Goal: Obtain resource: Download file/media

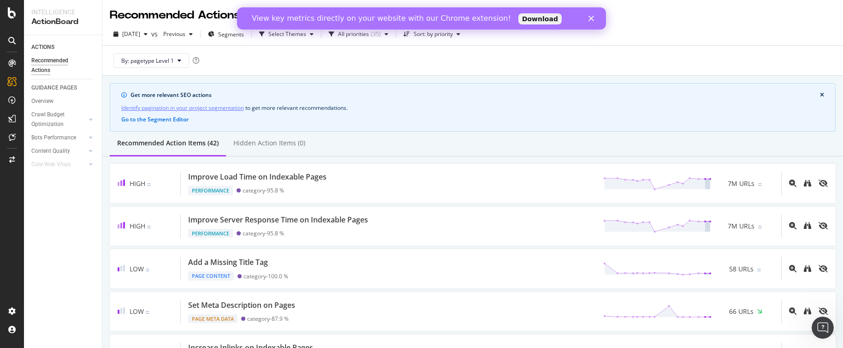
click at [591, 19] on polygon "Close" at bounding box center [592, 19] width 6 height 6
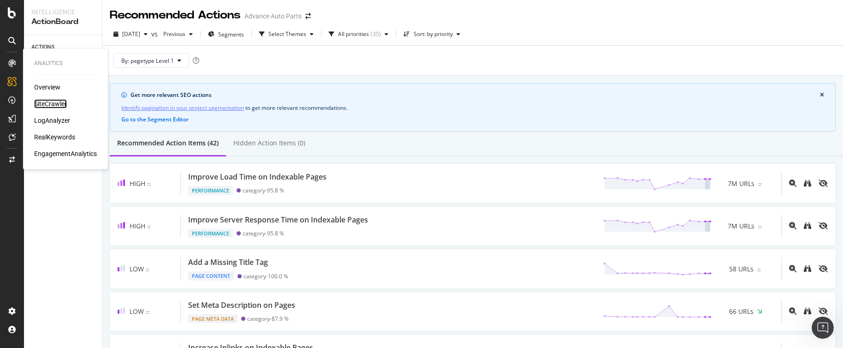
click at [42, 103] on div "SiteCrawler" at bounding box center [50, 103] width 33 height 9
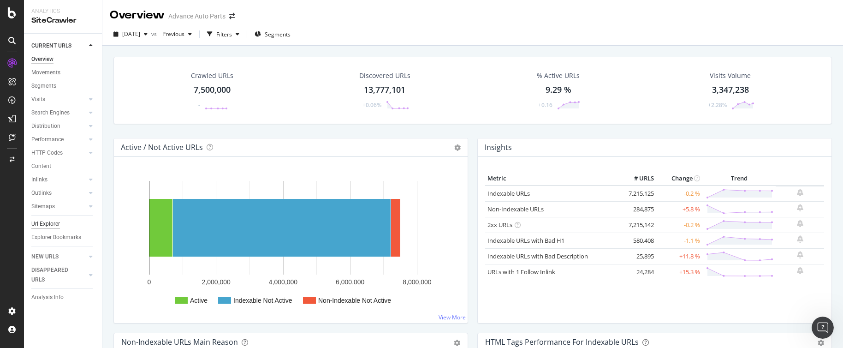
click at [44, 224] on div "Url Explorer" at bounding box center [45, 224] width 29 height 10
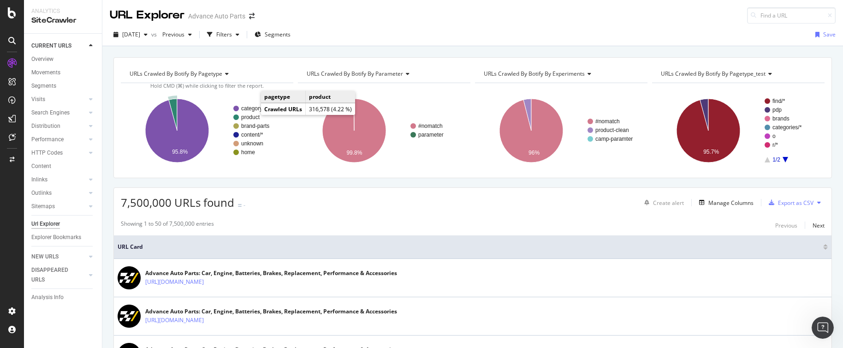
click at [251, 117] on text "product" at bounding box center [250, 117] width 19 height 6
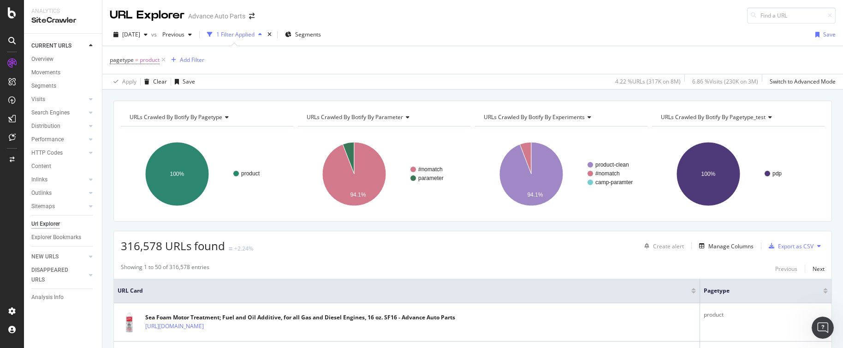
click at [814, 247] on button at bounding box center [819, 246] width 11 height 15
click at [820, 245] on div "316,578 URLs found +2.24% Create alert Manage Columns Export as CSV" at bounding box center [473, 242] width 718 height 23
click at [815, 245] on button at bounding box center [819, 246] width 11 height 15
click at [721, 248] on div "Manage Columns" at bounding box center [731, 246] width 45 height 8
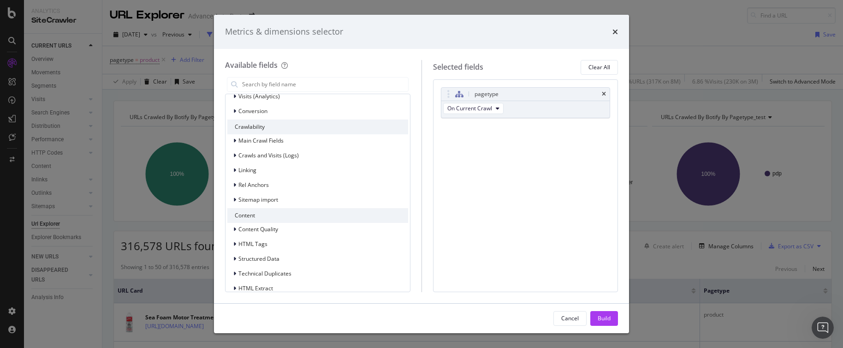
scroll to position [209, 0]
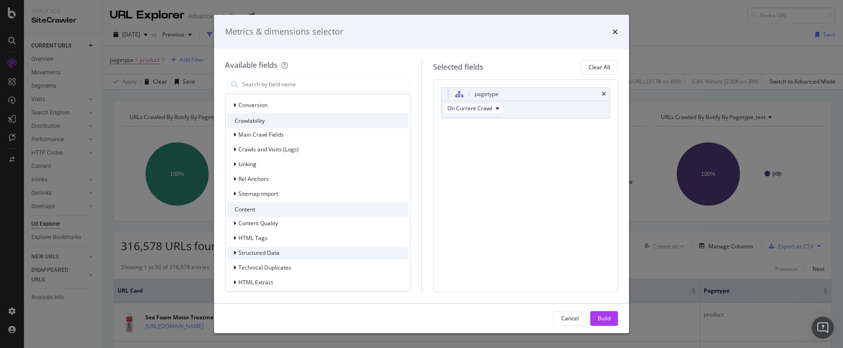
click at [251, 254] on span "Structured Data" at bounding box center [259, 253] width 41 height 8
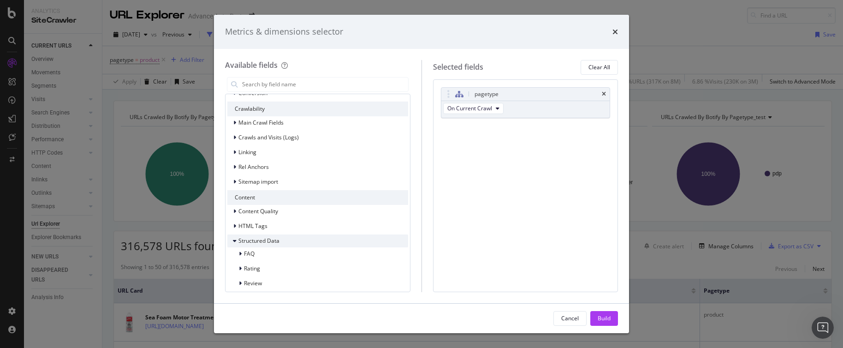
click at [263, 242] on span "Structured Data" at bounding box center [259, 241] width 41 height 8
click at [267, 241] on span "Structured Data" at bounding box center [259, 241] width 41 height 8
click at [253, 253] on span "FAQ" at bounding box center [249, 254] width 11 height 8
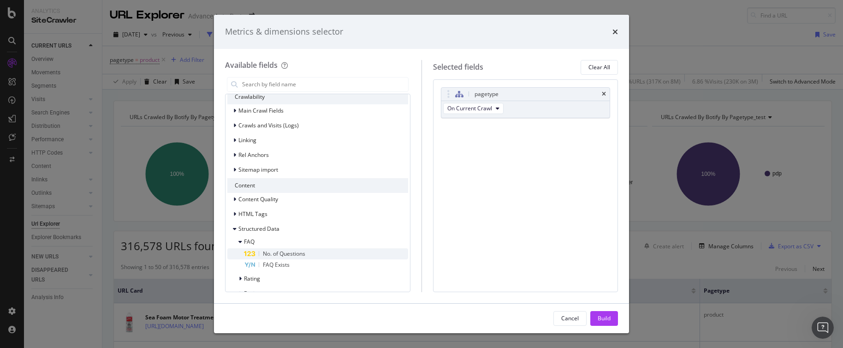
click at [272, 252] on span "No. of Questions" at bounding box center [284, 254] width 42 height 8
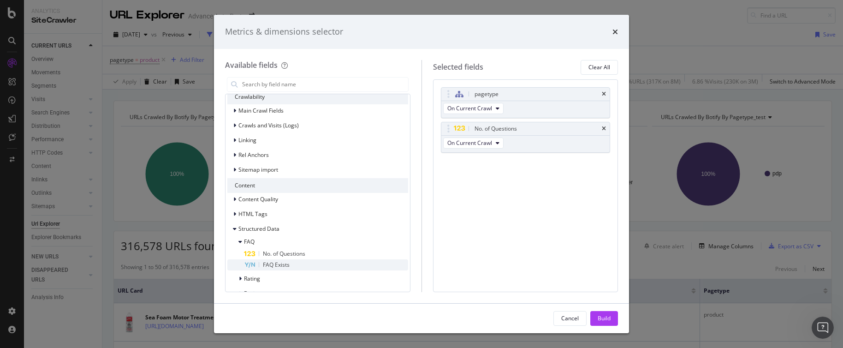
click at [273, 260] on div "FAQ Exists" at bounding box center [326, 264] width 164 height 11
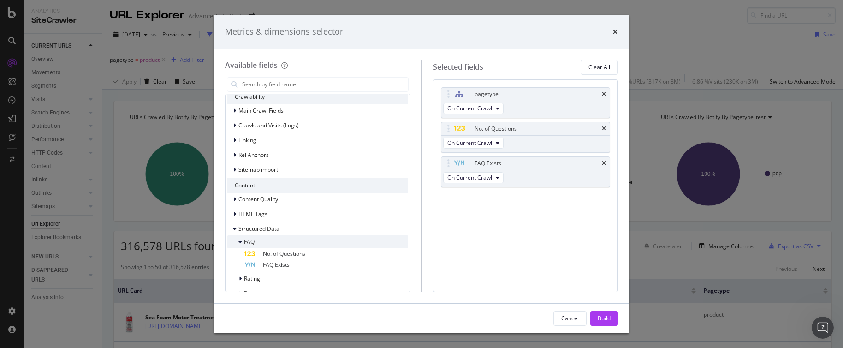
click at [243, 243] on div "modal" at bounding box center [242, 241] width 6 height 9
click at [247, 256] on span "Rating" at bounding box center [252, 256] width 16 height 8
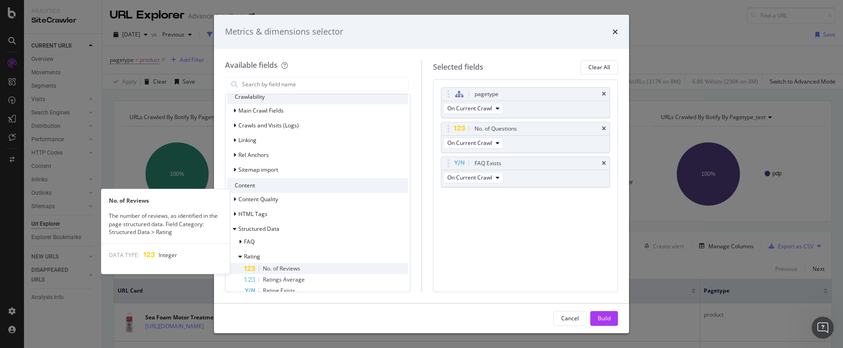
click at [280, 265] on span "No. of Reviews" at bounding box center [281, 268] width 37 height 8
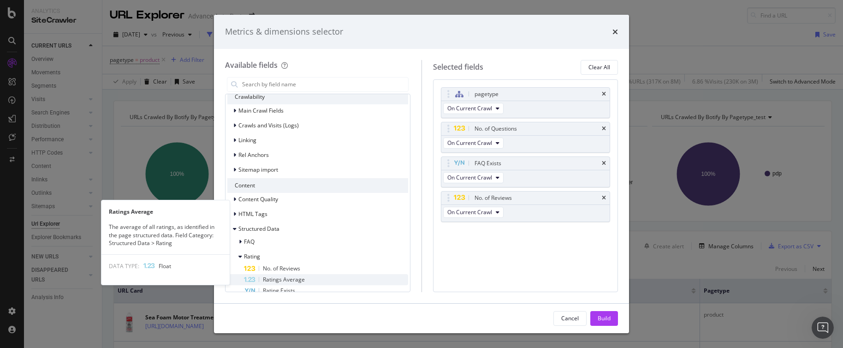
click at [279, 276] on span "Ratings Average" at bounding box center [284, 279] width 42 height 8
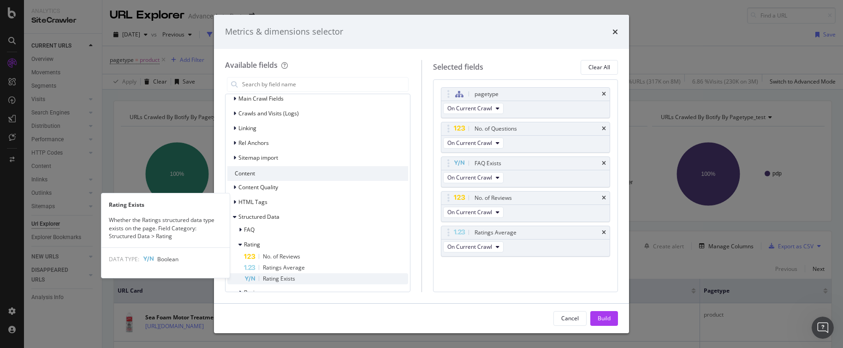
scroll to position [251, 0]
click at [281, 273] on span "Rating Exists" at bounding box center [279, 273] width 32 height 8
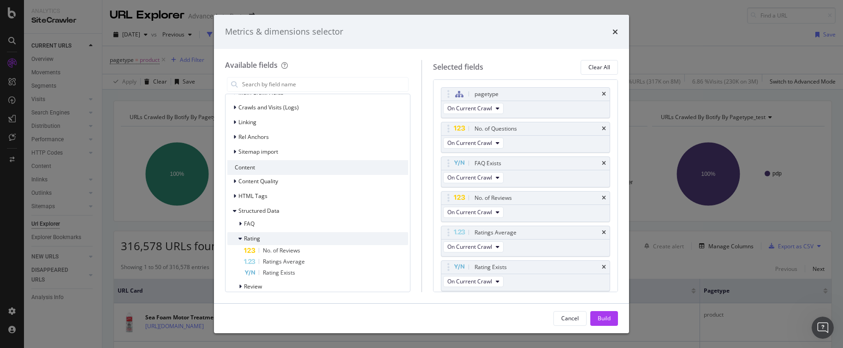
click at [240, 237] on icon "modal" at bounding box center [241, 239] width 4 height 6
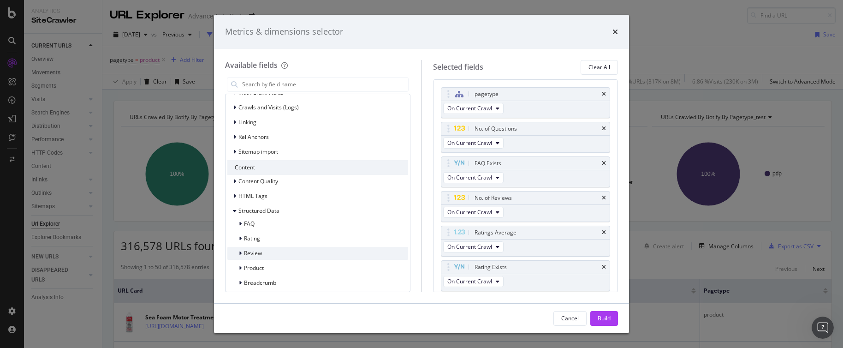
click at [259, 254] on span "Review" at bounding box center [253, 253] width 18 height 8
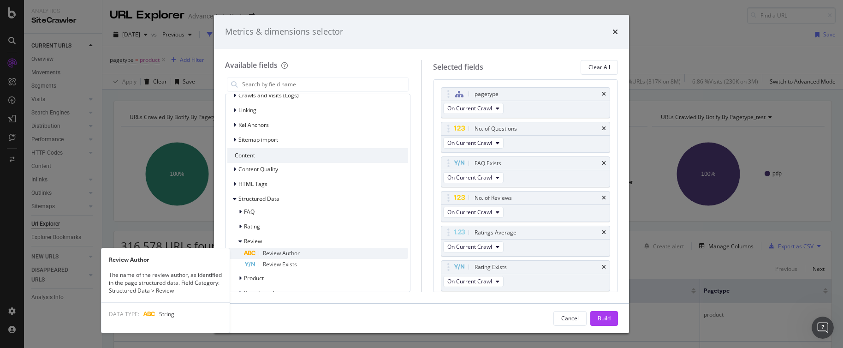
click at [280, 252] on span "Review Author" at bounding box center [281, 253] width 37 height 8
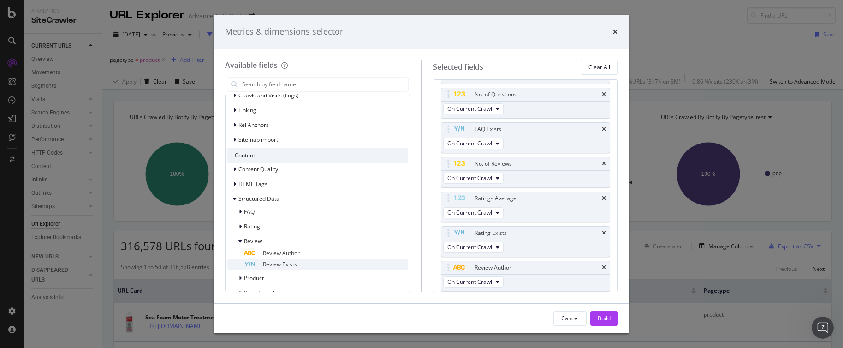
click at [277, 263] on span "Review Exists" at bounding box center [280, 264] width 34 height 8
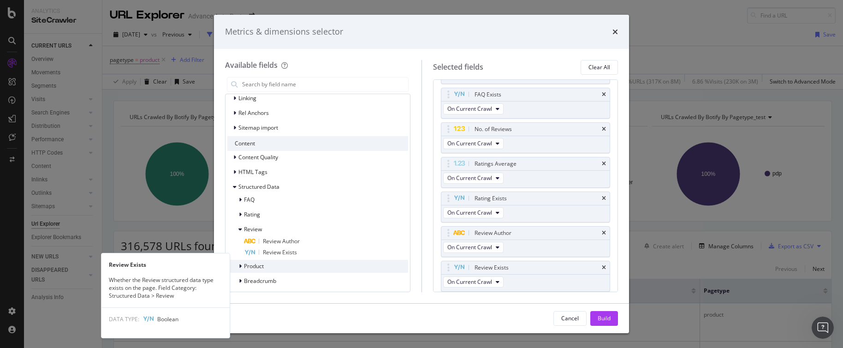
scroll to position [281, 0]
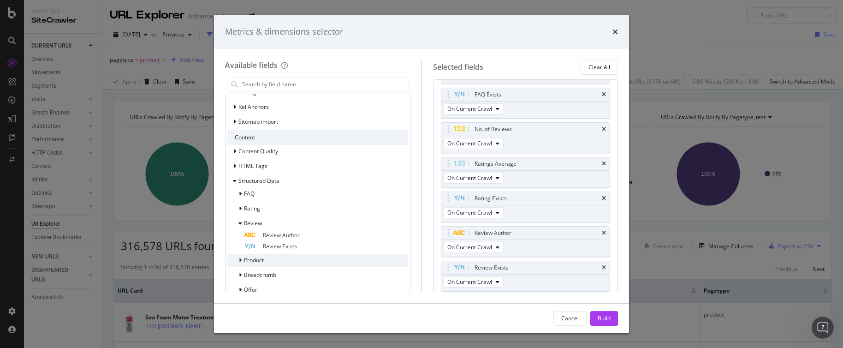
click at [257, 261] on span "Product" at bounding box center [254, 260] width 20 height 8
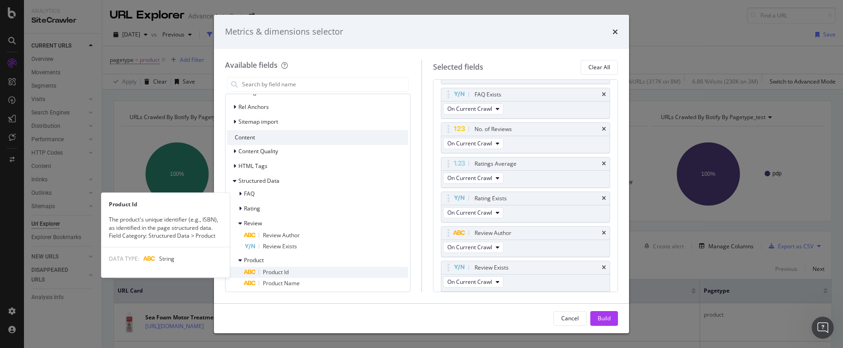
click at [282, 272] on span "Product Id" at bounding box center [276, 272] width 26 height 8
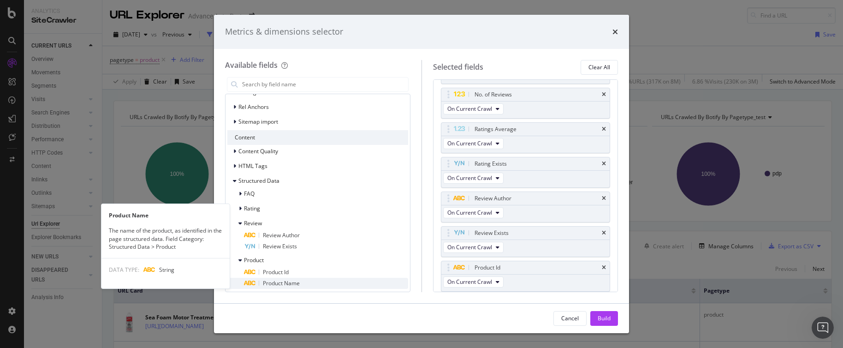
click at [285, 281] on span "Product Name" at bounding box center [281, 283] width 37 height 8
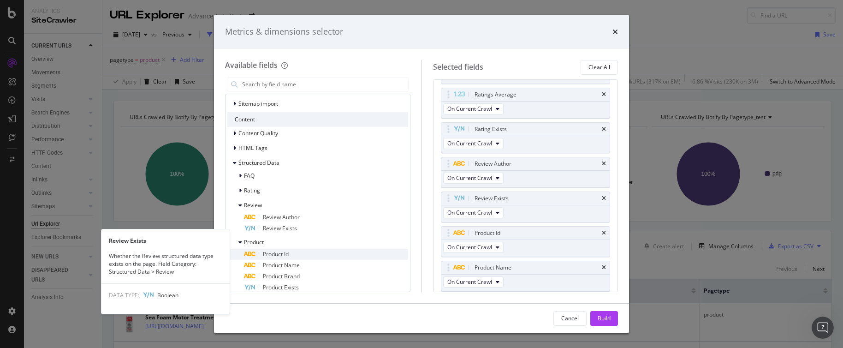
scroll to position [304, 0]
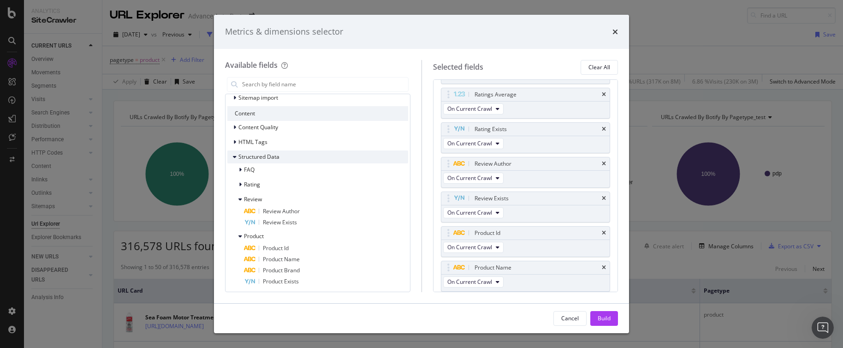
click at [269, 157] on span "Structured Data" at bounding box center [259, 157] width 41 height 8
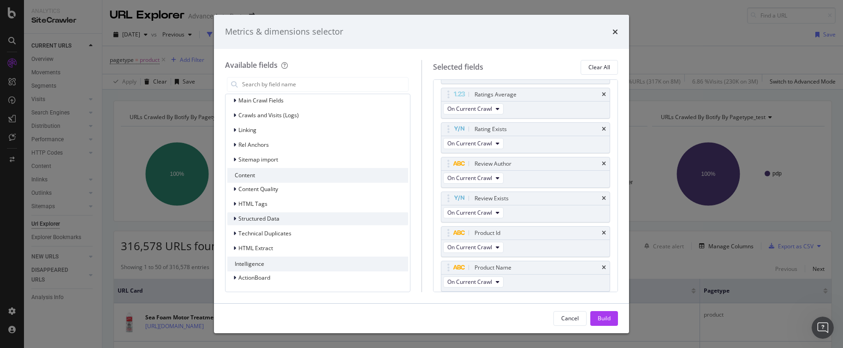
scroll to position [243, 0]
click at [269, 157] on span "Sitemap import" at bounding box center [259, 159] width 40 height 8
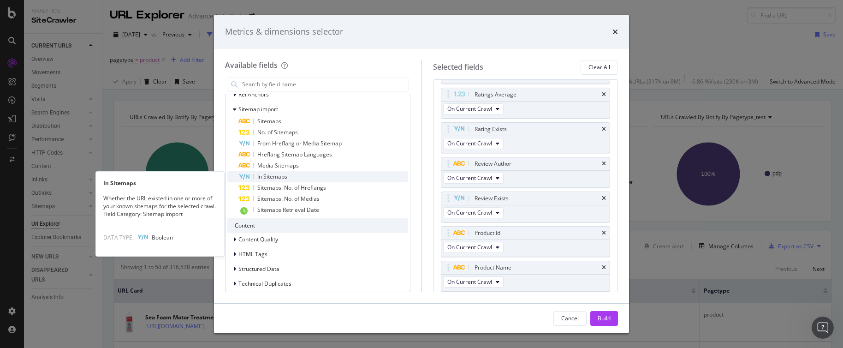
scroll to position [287, 0]
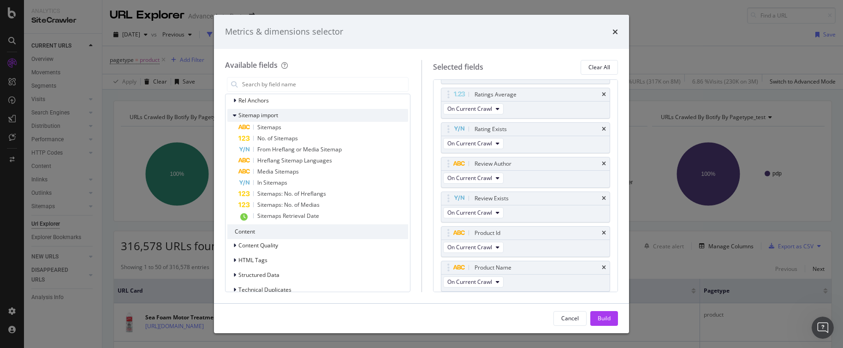
click at [236, 114] on icon "modal" at bounding box center [235, 116] width 4 height 6
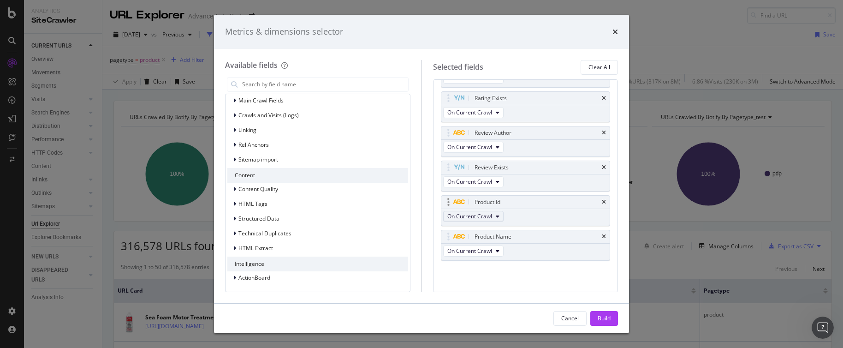
scroll to position [163, 0]
click at [236, 218] on div "modal" at bounding box center [236, 218] width 6 height 9
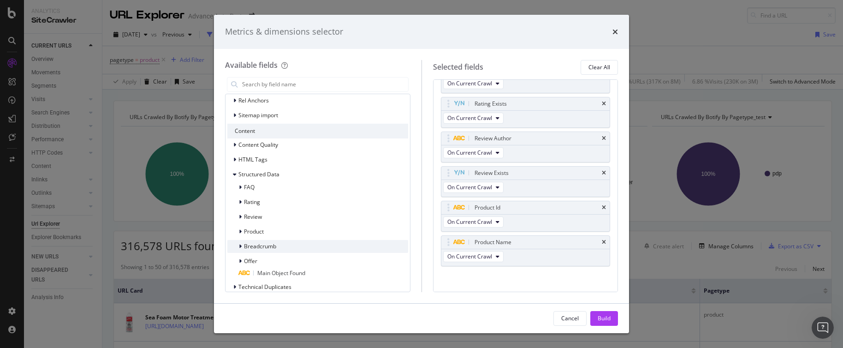
click at [265, 245] on span "Breadcrumb" at bounding box center [260, 246] width 32 height 8
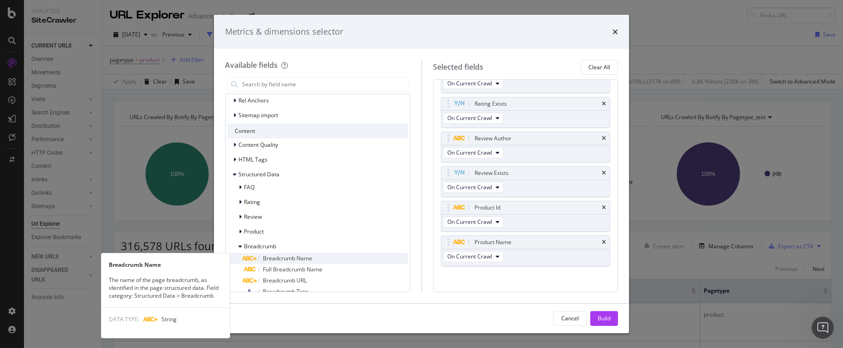
click at [295, 258] on span "Breadcrumb Name" at bounding box center [287, 258] width 49 height 8
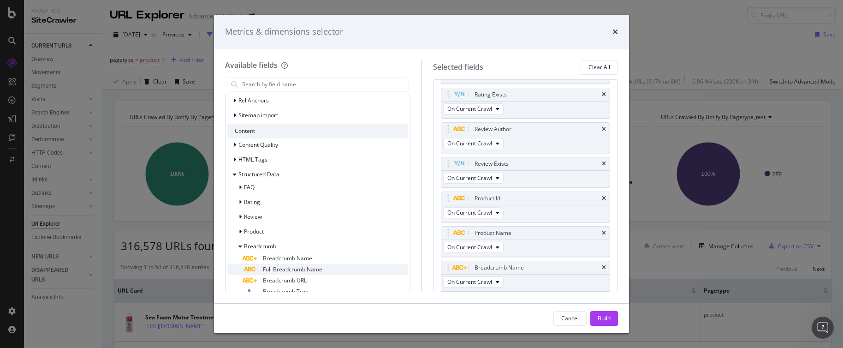
click at [294, 269] on span "Full Breadcrumb Name" at bounding box center [293, 269] width 60 height 8
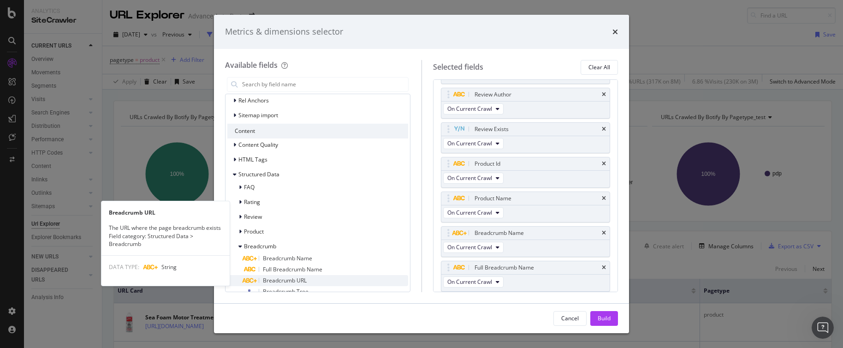
click at [291, 280] on span "Breadcrumb URL" at bounding box center [285, 280] width 44 height 8
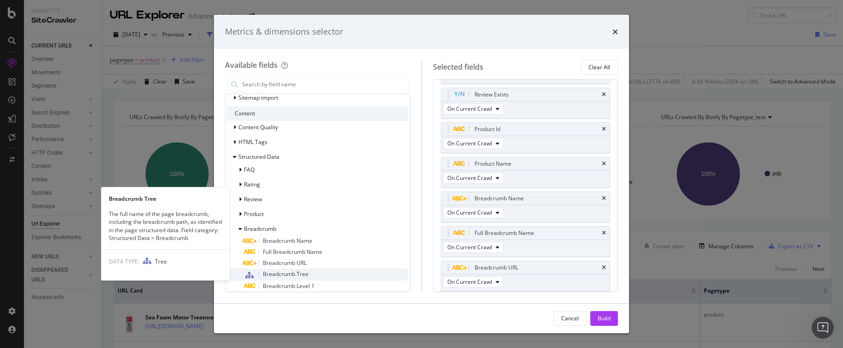
scroll to position [310, 0]
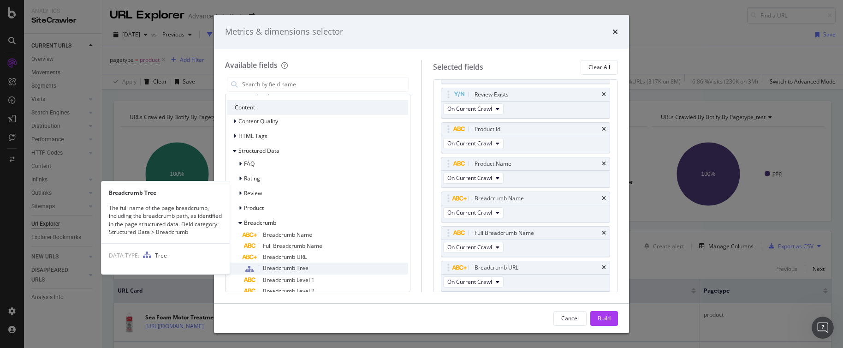
click at [297, 267] on span "Breadcrumb Tree" at bounding box center [286, 268] width 46 height 8
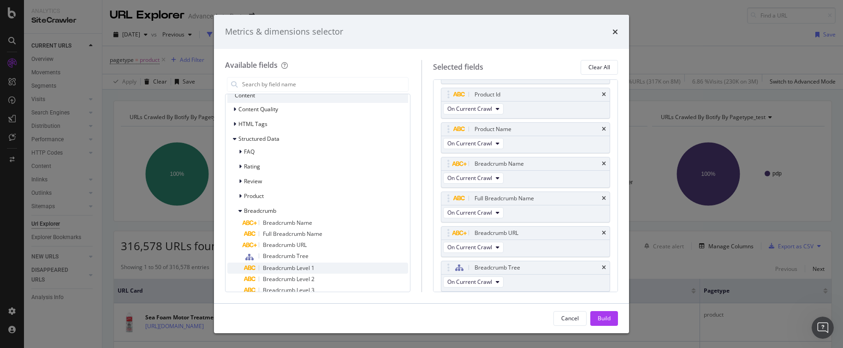
click at [297, 268] on span "Breadcrumb Level 1" at bounding box center [289, 268] width 52 height 8
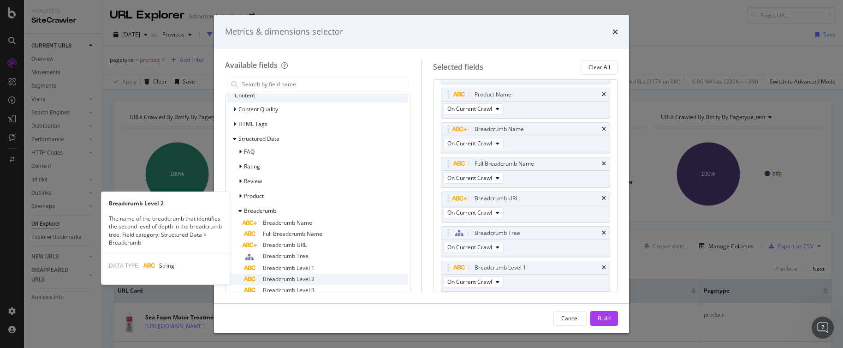
scroll to position [334, 0]
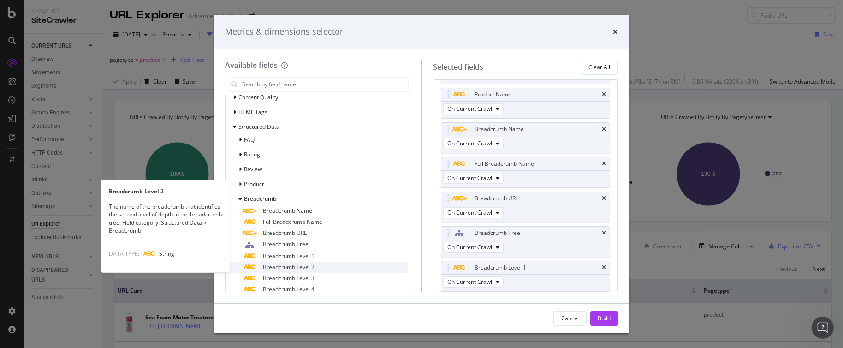
click at [304, 268] on span "Breadcrumb Level 2" at bounding box center [289, 267] width 52 height 8
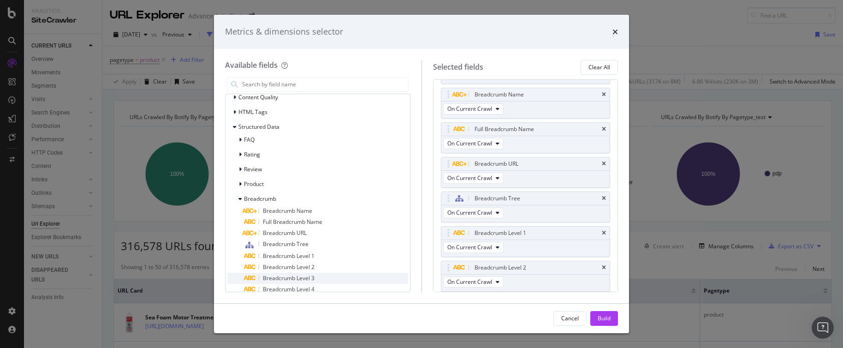
click at [303, 278] on span "Breadcrumb Level 3" at bounding box center [289, 278] width 52 height 8
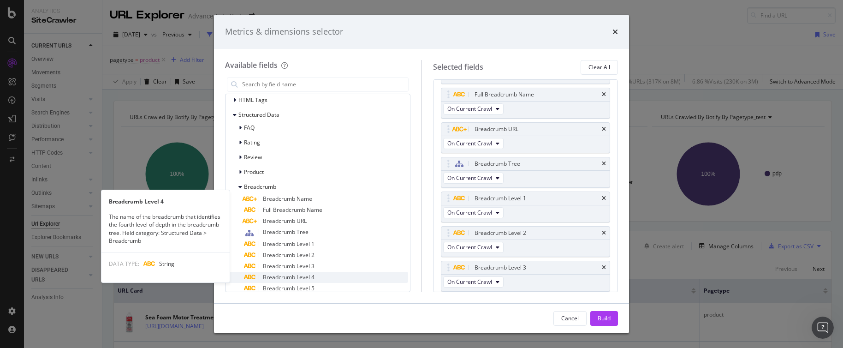
scroll to position [352, 0]
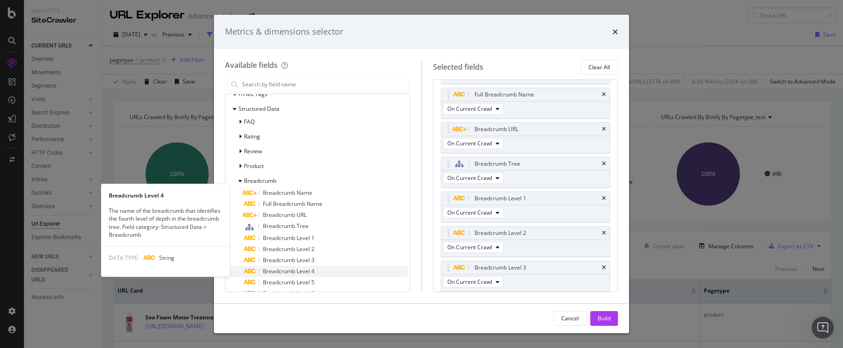
click at [305, 270] on span "Breadcrumb Level 4" at bounding box center [289, 271] width 52 height 8
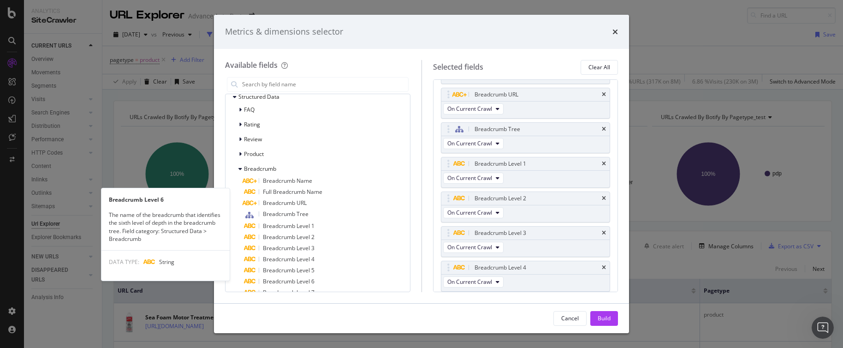
scroll to position [370, 0]
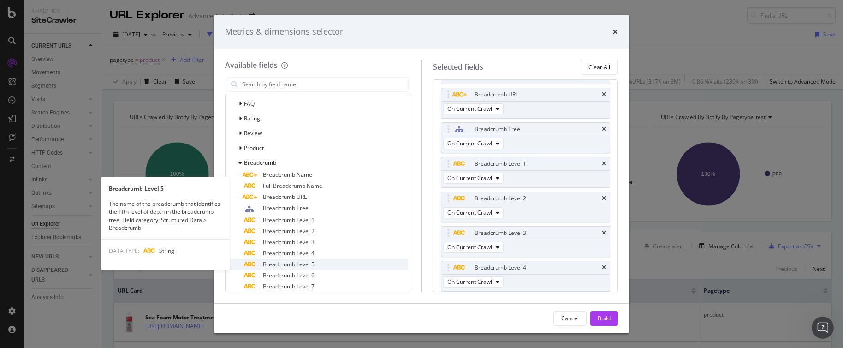
click at [304, 265] on span "Breadcrumb Level 5" at bounding box center [289, 264] width 52 height 8
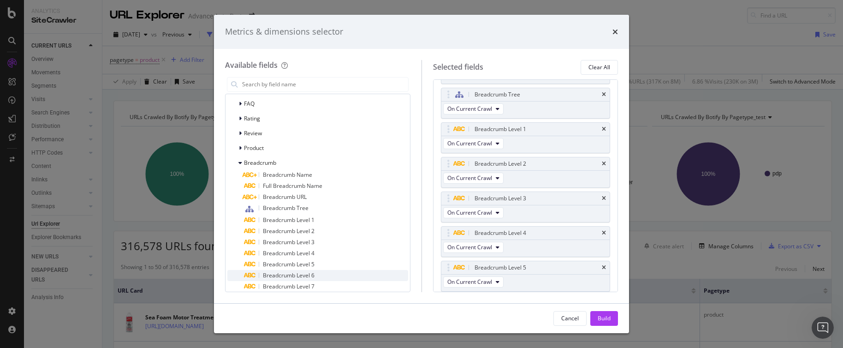
click at [304, 276] on span "Breadcrumb Level 6" at bounding box center [289, 275] width 52 height 8
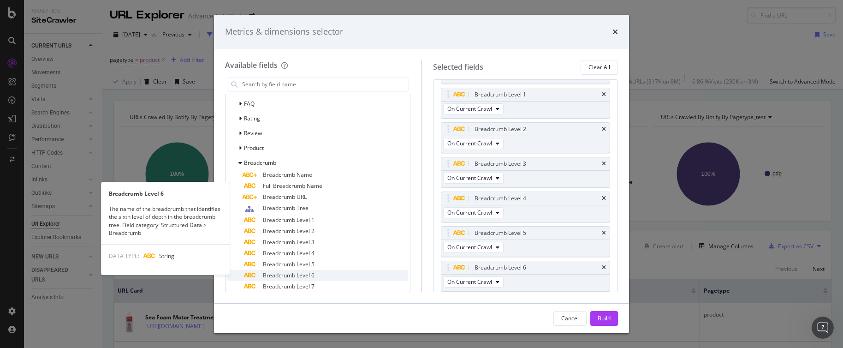
scroll to position [382, 0]
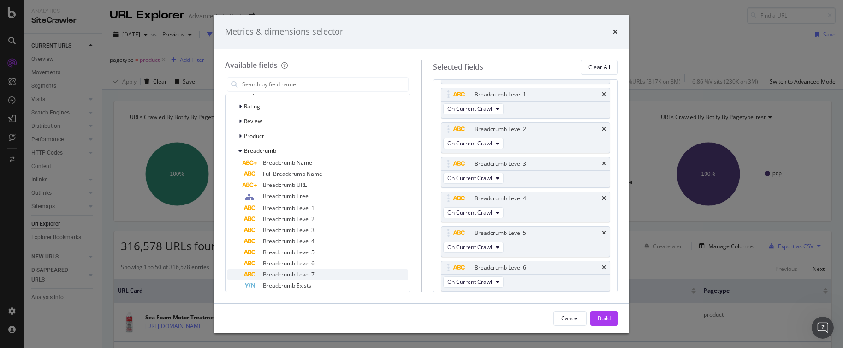
click at [304, 274] on span "Breadcrumb Level 7" at bounding box center [289, 274] width 52 height 8
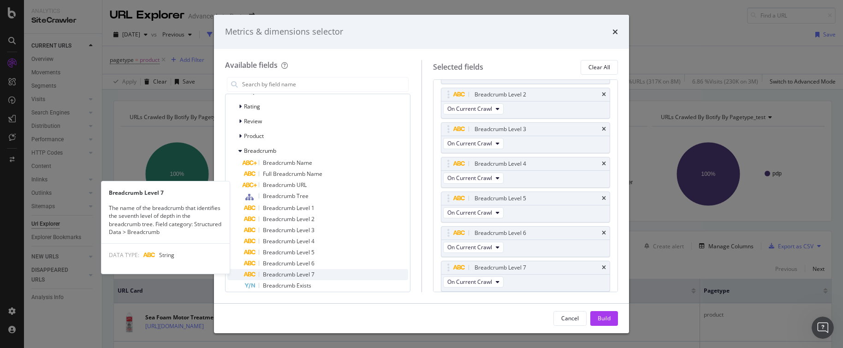
scroll to position [394, 0]
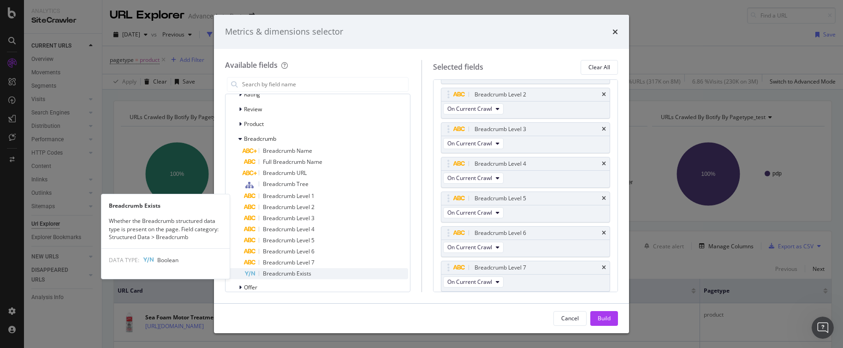
click at [301, 273] on span "Breadcrumb Exists" at bounding box center [287, 273] width 48 height 8
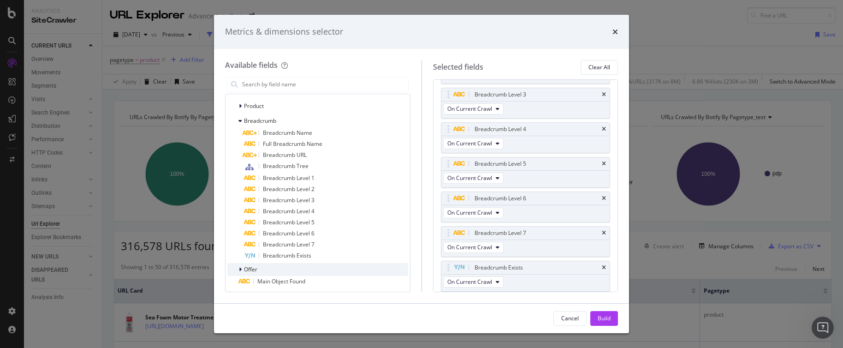
click at [239, 270] on icon "modal" at bounding box center [240, 270] width 3 height 6
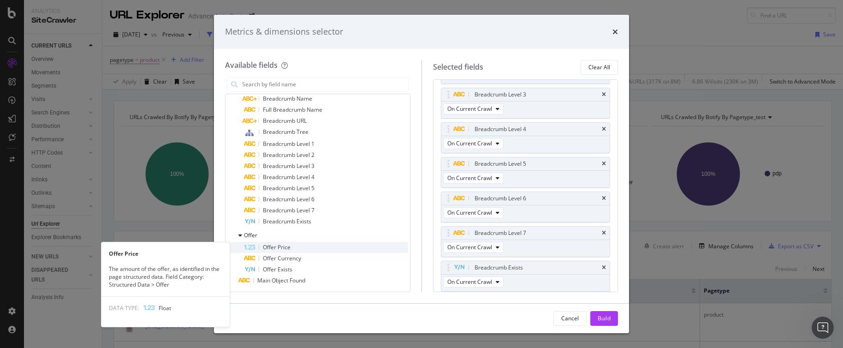
click at [287, 249] on span "Offer Price" at bounding box center [277, 247] width 28 height 8
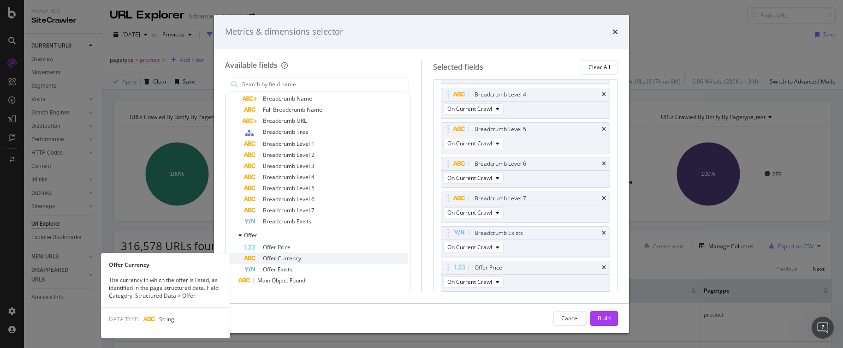
click at [292, 260] on span "Offer Currency" at bounding box center [282, 258] width 38 height 8
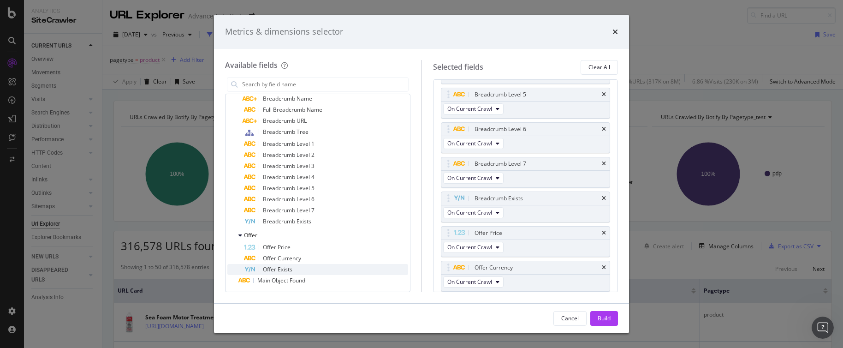
click at [290, 267] on span "Offer Exists" at bounding box center [278, 269] width 30 height 8
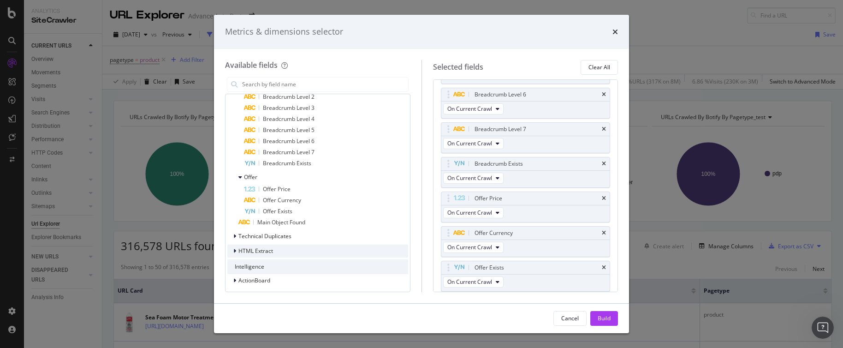
click at [235, 251] on icon "modal" at bounding box center [234, 251] width 3 height 6
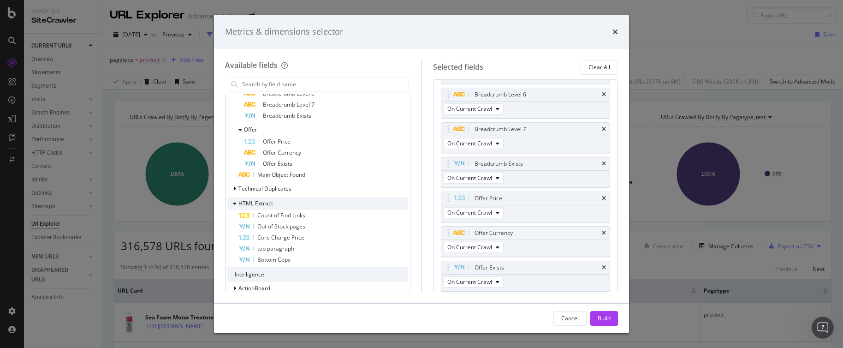
click at [236, 203] on icon "modal" at bounding box center [235, 204] width 4 height 6
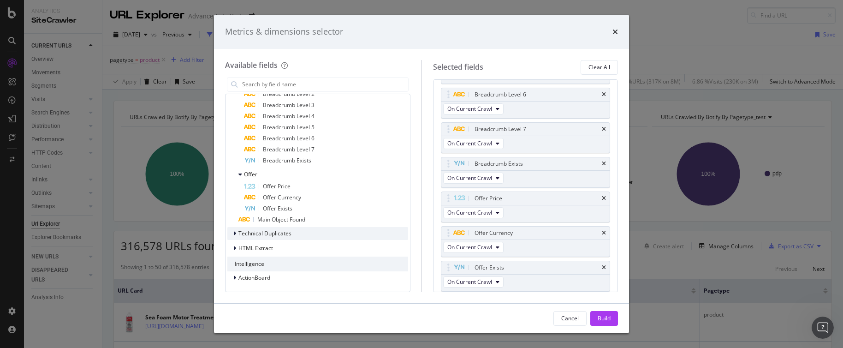
click at [237, 232] on div "modal" at bounding box center [236, 233] width 6 height 9
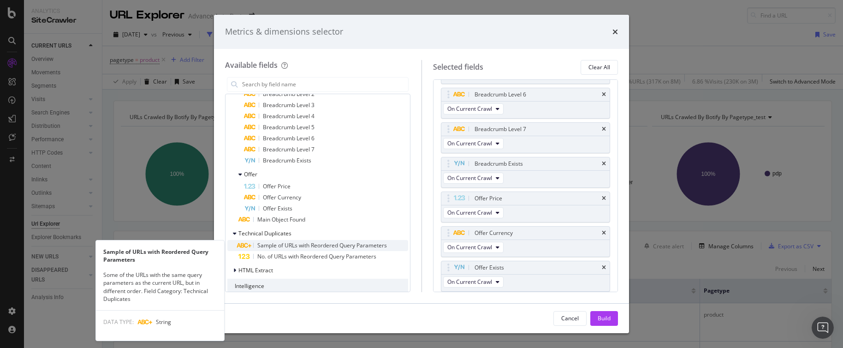
click at [293, 245] on span "Sample of URLs with Reordered Query Parameters" at bounding box center [322, 245] width 130 height 8
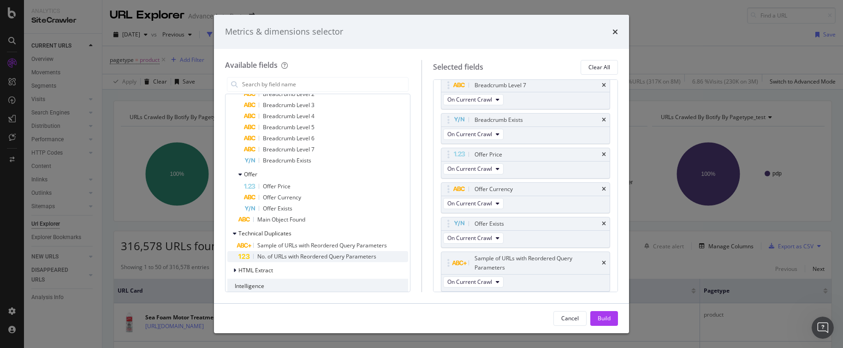
click at [288, 256] on span "No. of URLs with Reordered Query Parameters" at bounding box center [316, 256] width 119 height 8
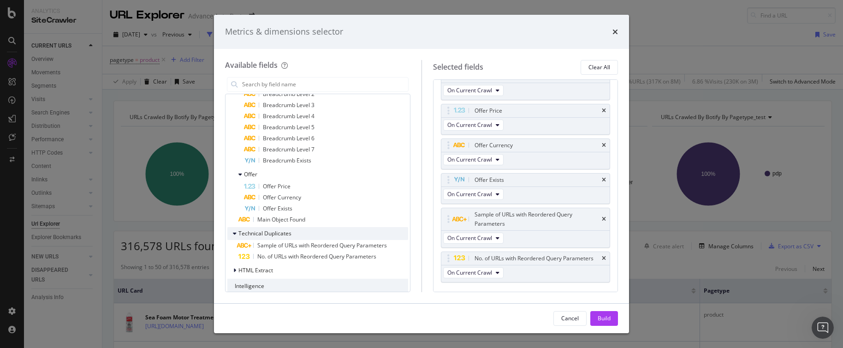
click at [231, 231] on div "Technical Duplicates" at bounding box center [259, 233] width 64 height 9
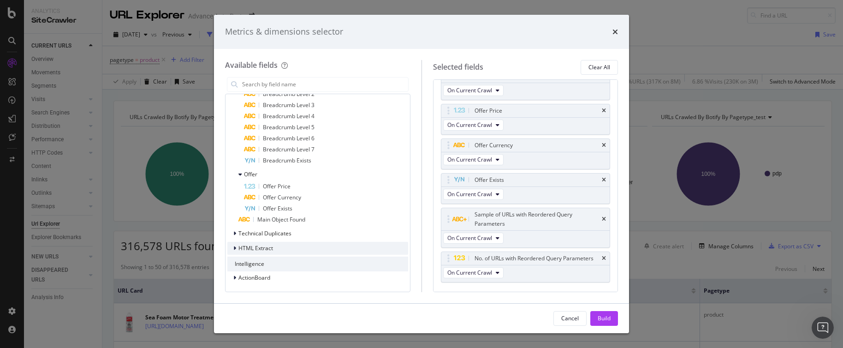
click at [235, 250] on icon "modal" at bounding box center [234, 248] width 3 height 6
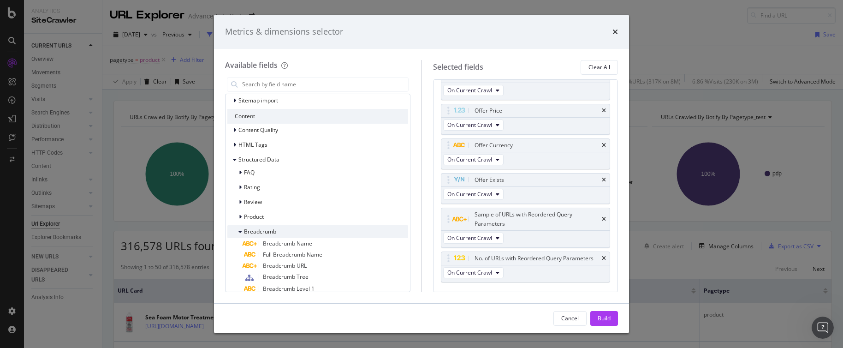
click at [240, 233] on icon "modal" at bounding box center [241, 232] width 4 height 6
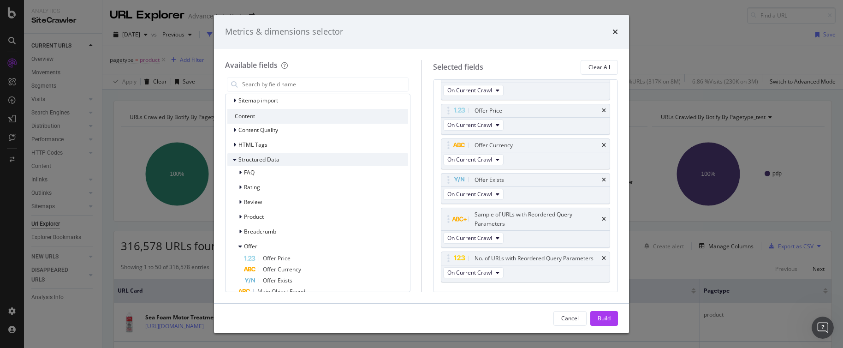
click at [236, 161] on icon "modal" at bounding box center [235, 160] width 4 height 6
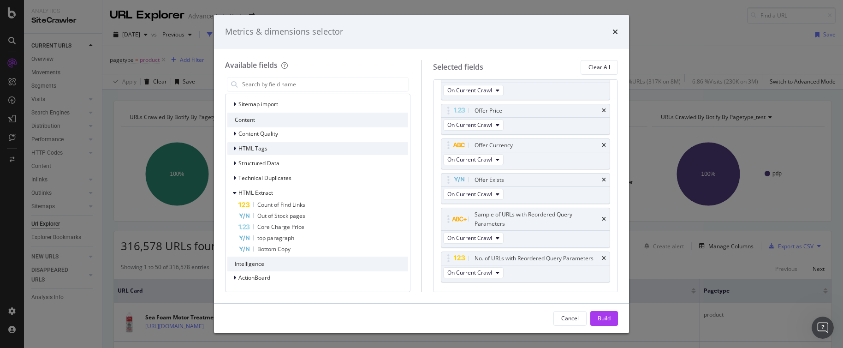
click at [236, 151] on icon "modal" at bounding box center [234, 149] width 3 height 6
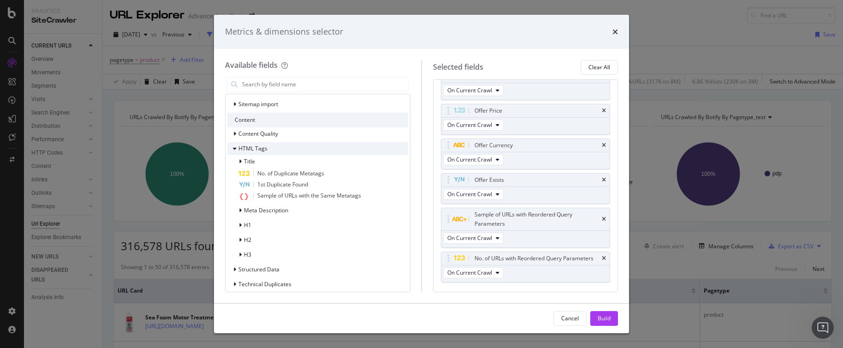
scroll to position [302, 0]
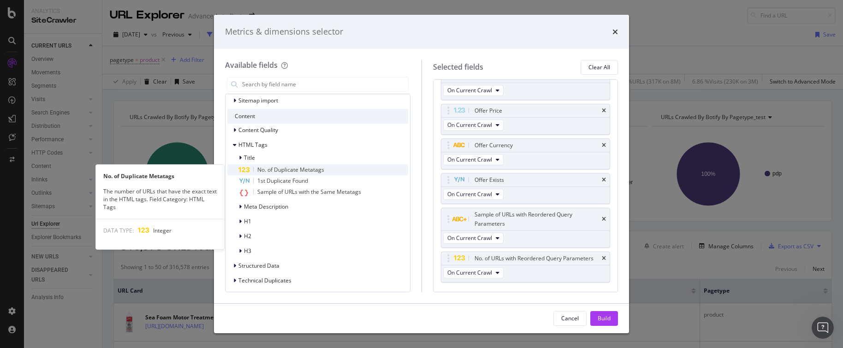
click at [294, 170] on span "No. of Duplicate Metatags" at bounding box center [290, 170] width 67 height 8
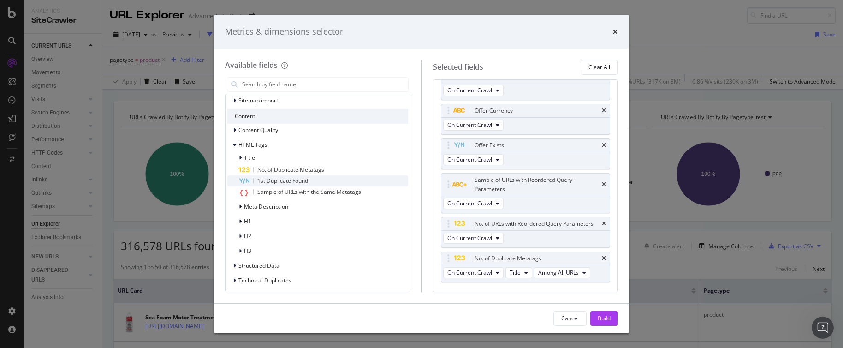
click at [292, 179] on span "1st Duplicate Found" at bounding box center [282, 181] width 51 height 8
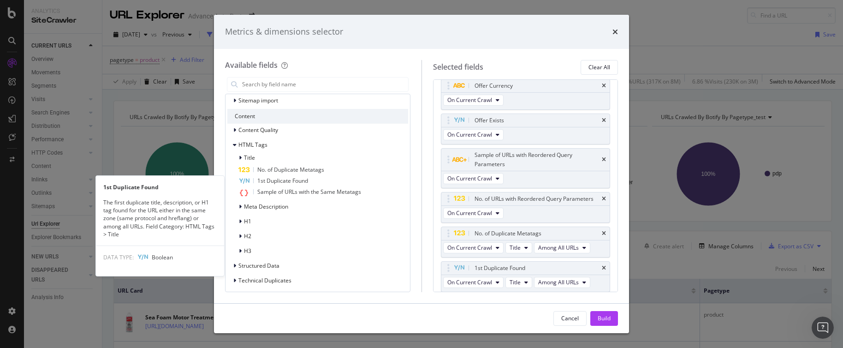
scroll to position [814, 0]
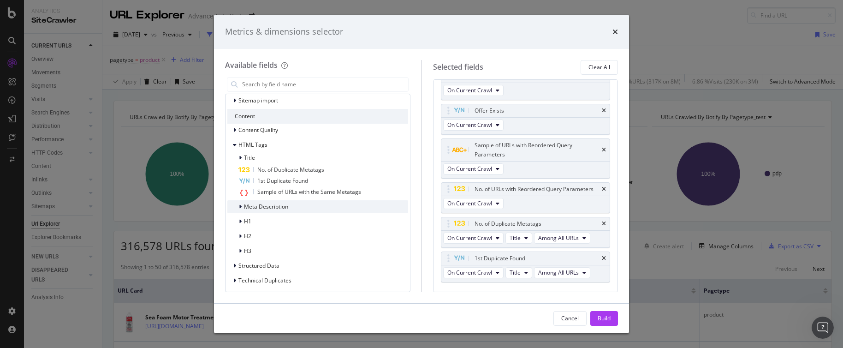
click at [242, 208] on div "modal" at bounding box center [242, 206] width 6 height 9
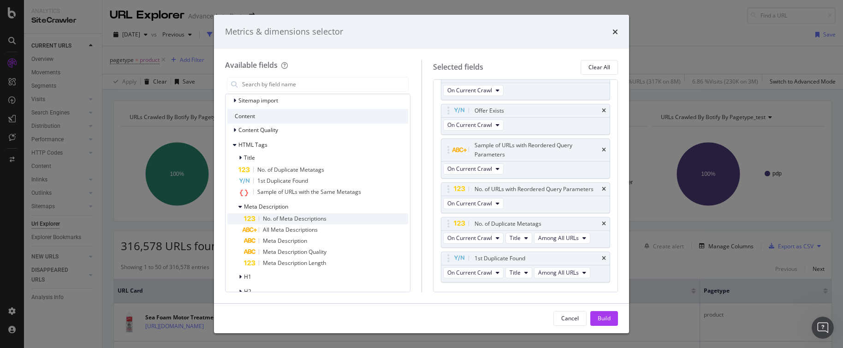
click at [280, 218] on span "No. of Meta Descriptions" at bounding box center [295, 219] width 64 height 8
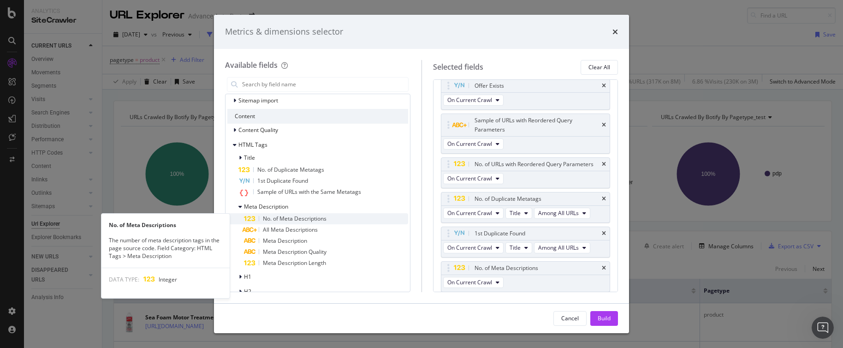
scroll to position [848, 0]
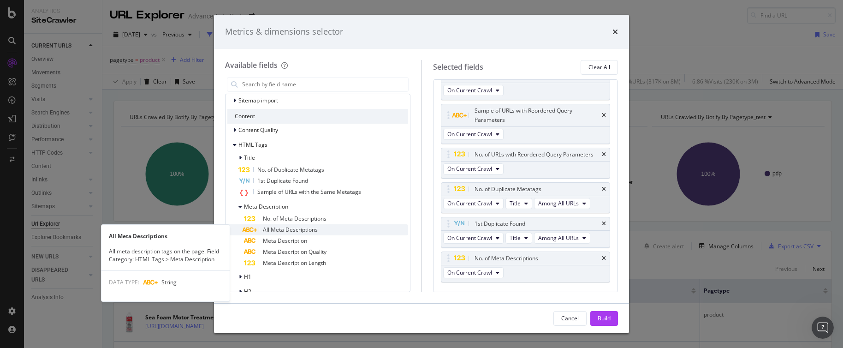
click at [278, 230] on span "All Meta Descriptions" at bounding box center [290, 230] width 55 height 8
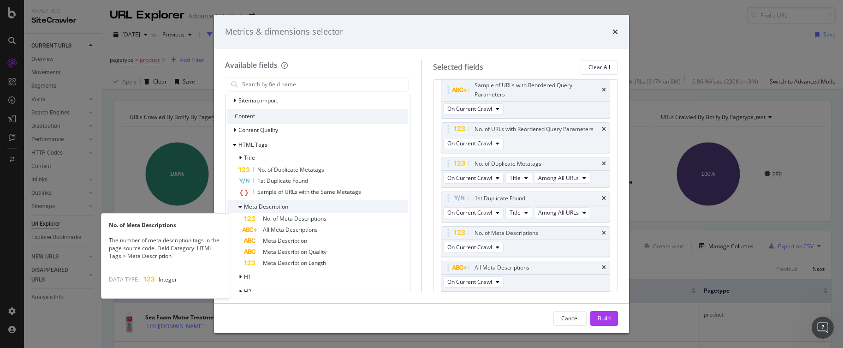
scroll to position [883, 0]
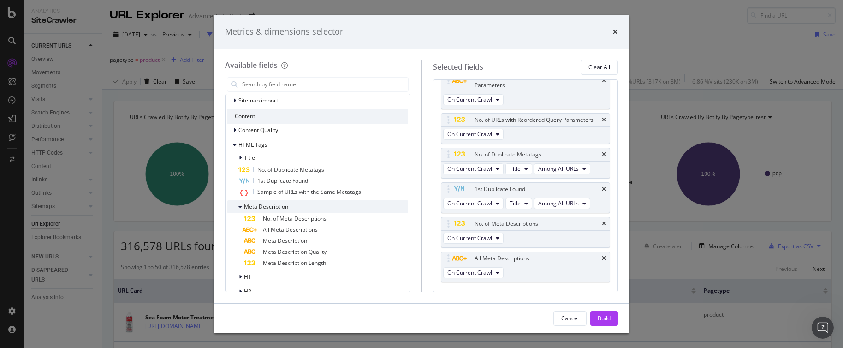
click at [242, 207] on div "modal" at bounding box center [242, 206] width 6 height 9
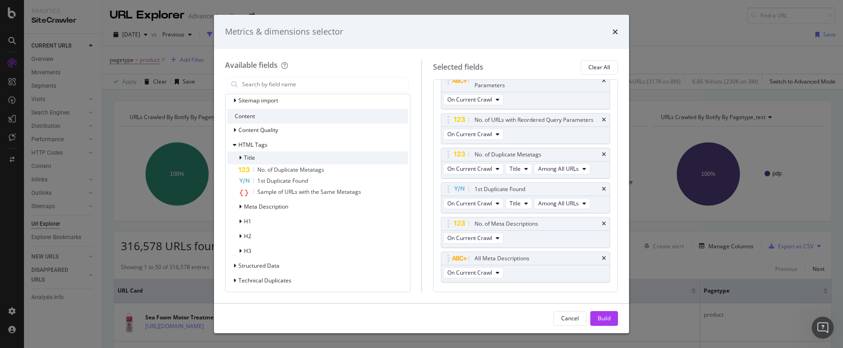
click at [239, 158] on icon "modal" at bounding box center [240, 158] width 3 height 6
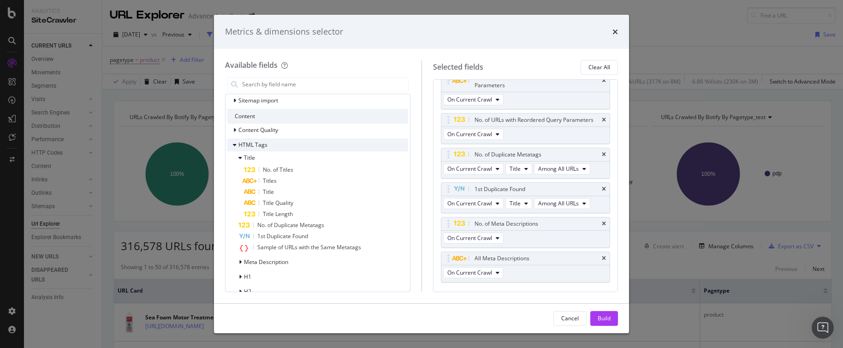
click at [235, 147] on icon "modal" at bounding box center [235, 145] width 4 height 6
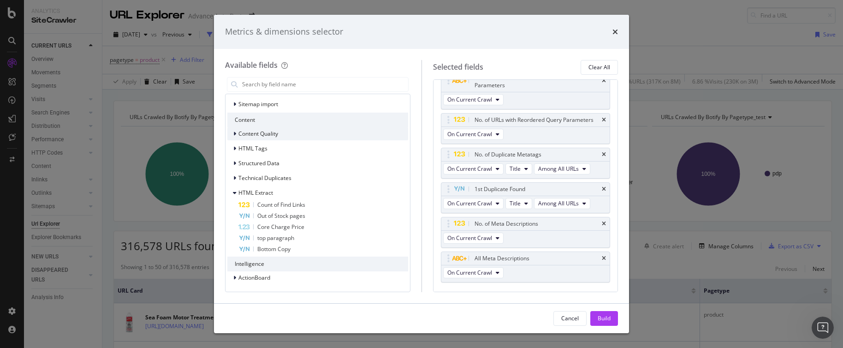
click at [236, 135] on icon "modal" at bounding box center [234, 134] width 3 height 6
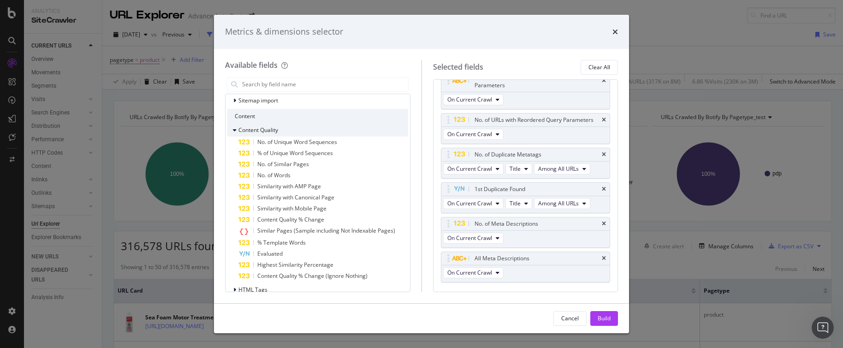
click at [236, 135] on div "Content Quality" at bounding box center [317, 130] width 181 height 13
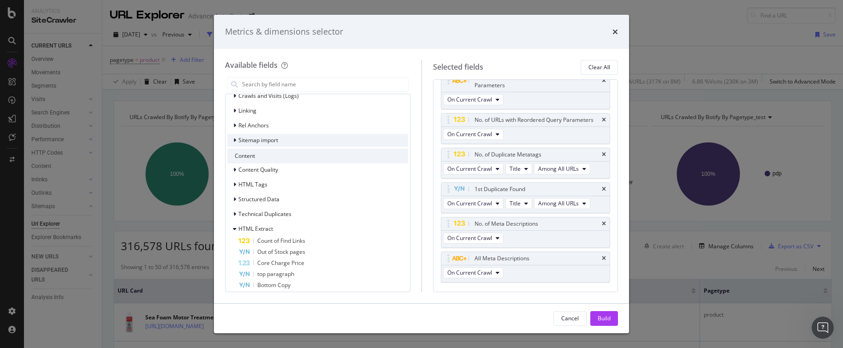
scroll to position [256, 0]
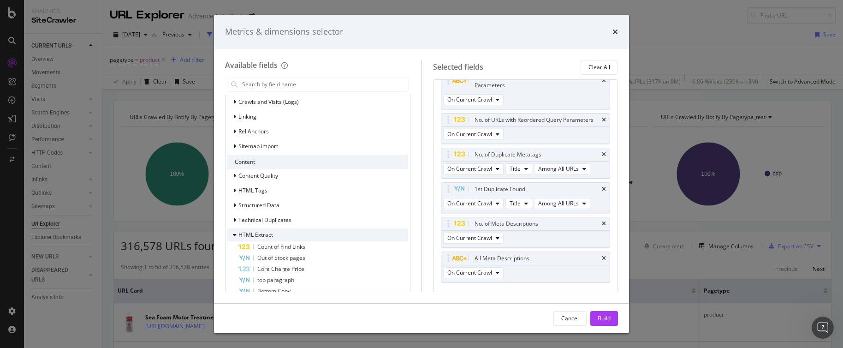
click at [236, 234] on icon "modal" at bounding box center [235, 235] width 4 height 6
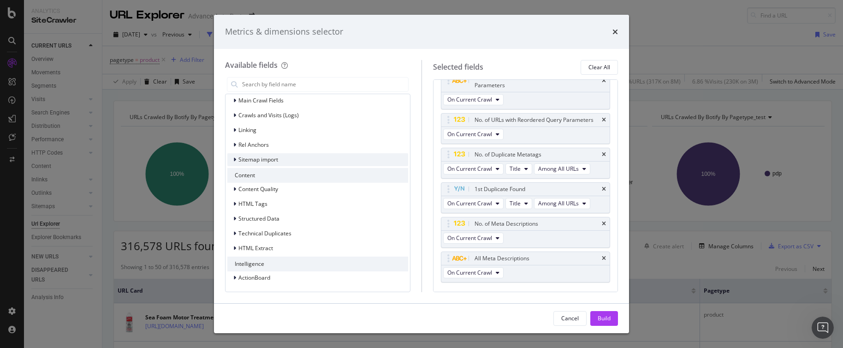
click at [237, 159] on div "modal" at bounding box center [236, 159] width 6 height 9
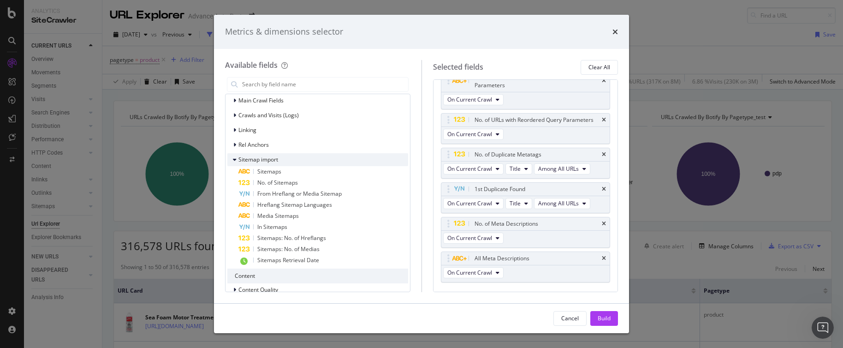
scroll to position [256, 0]
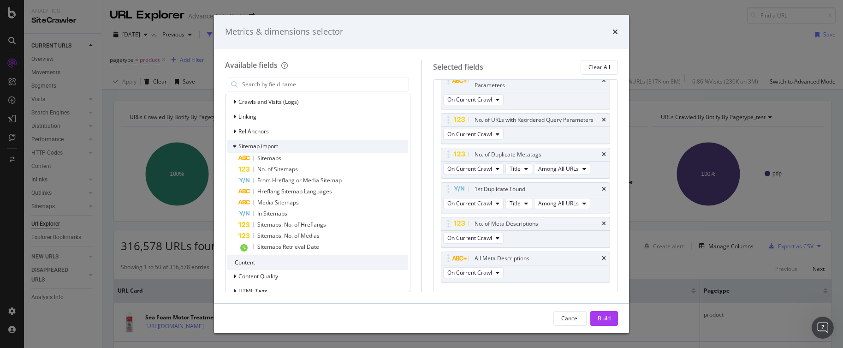
click at [238, 149] on div "modal" at bounding box center [236, 146] width 6 height 9
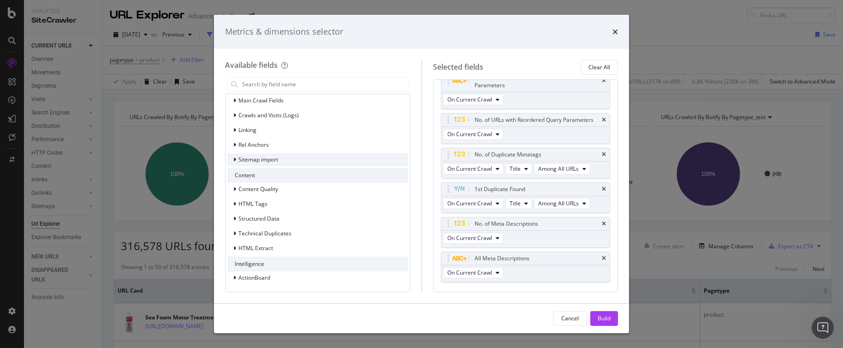
scroll to position [243, 0]
click at [238, 101] on div "modal" at bounding box center [236, 100] width 6 height 9
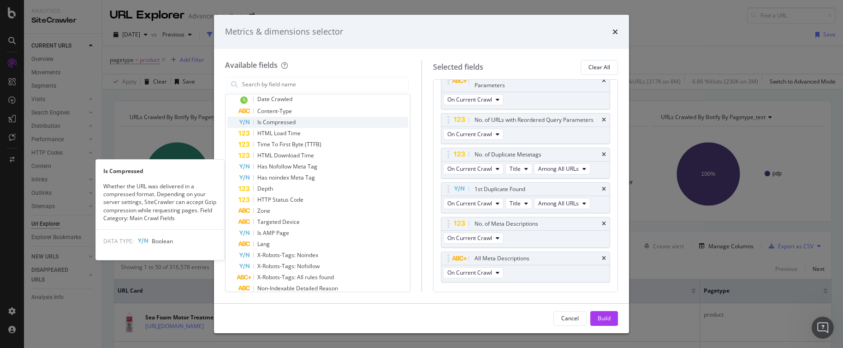
scroll to position [255, 0]
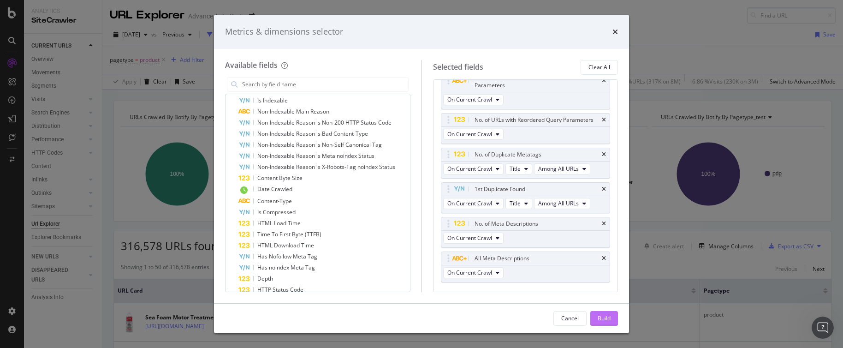
click at [606, 319] on div "Build" at bounding box center [604, 318] width 13 height 8
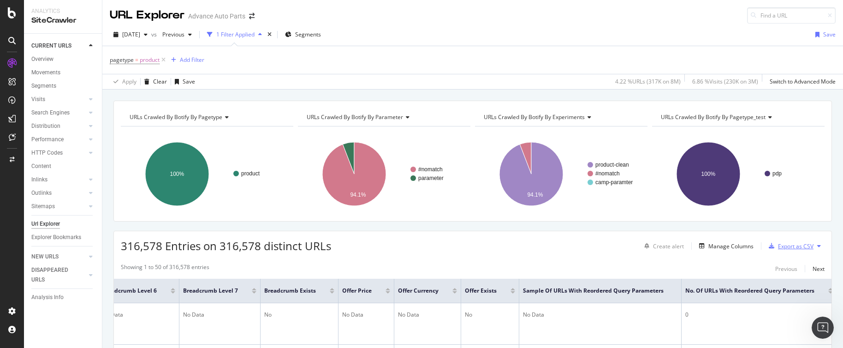
click at [779, 247] on div "Export as CSV" at bounding box center [796, 246] width 36 height 8
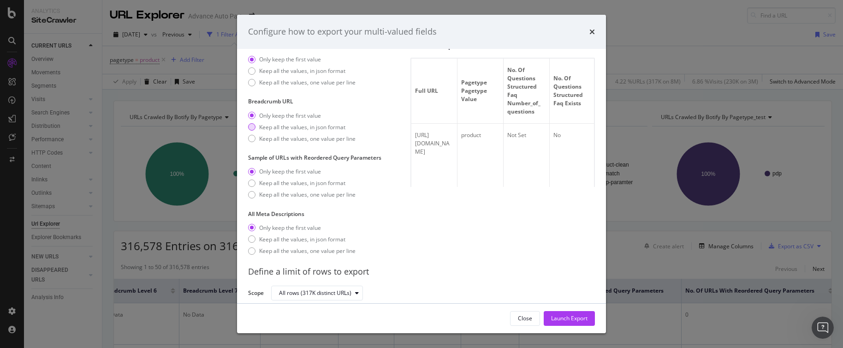
scroll to position [45, 0]
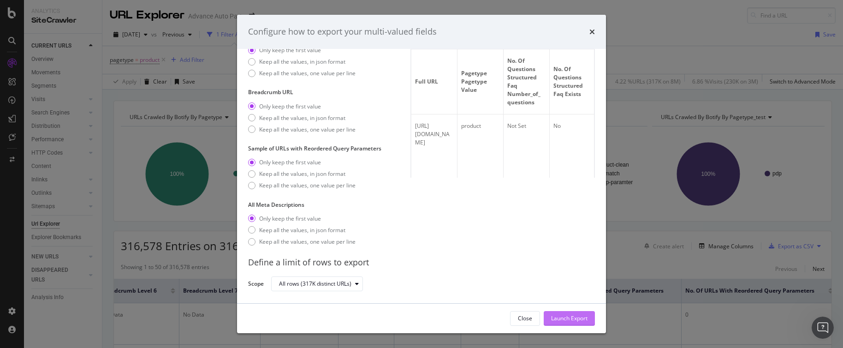
click at [575, 318] on div "Launch Export" at bounding box center [569, 318] width 36 height 8
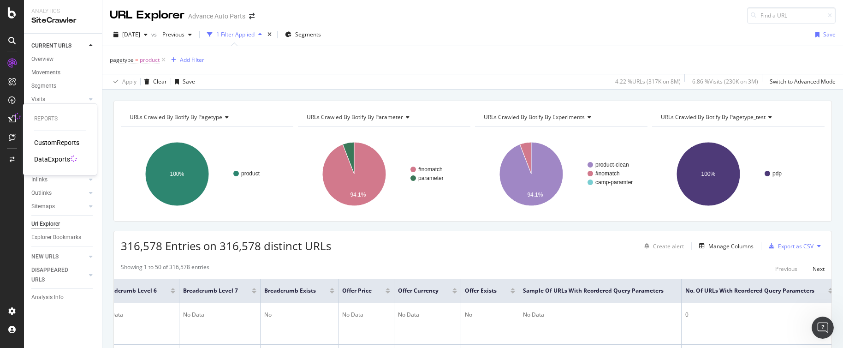
click at [48, 158] on div "DataExports" at bounding box center [52, 159] width 36 height 9
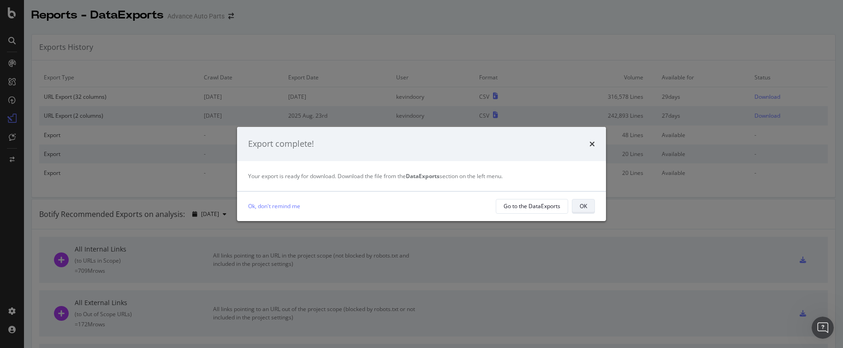
click at [579, 204] on button "OK" at bounding box center [583, 206] width 23 height 15
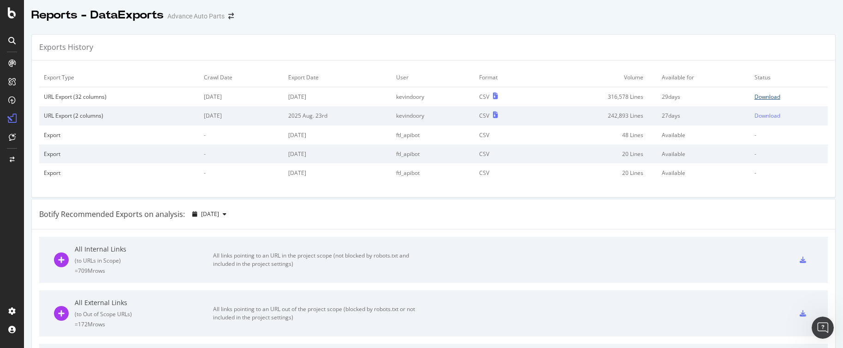
click at [755, 96] on div "Download" at bounding box center [768, 97] width 26 height 8
